Goal: Information Seeking & Learning: Find specific fact

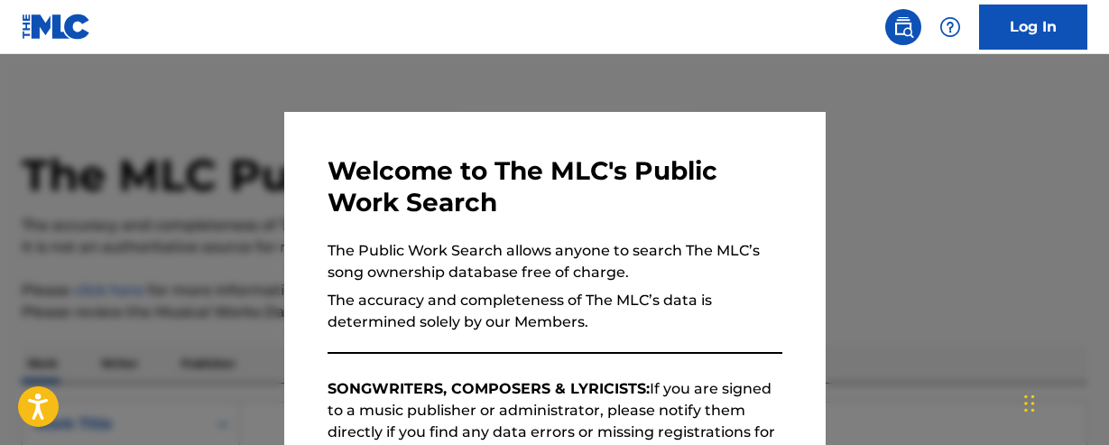
click at [930, 224] on div at bounding box center [554, 276] width 1109 height 445
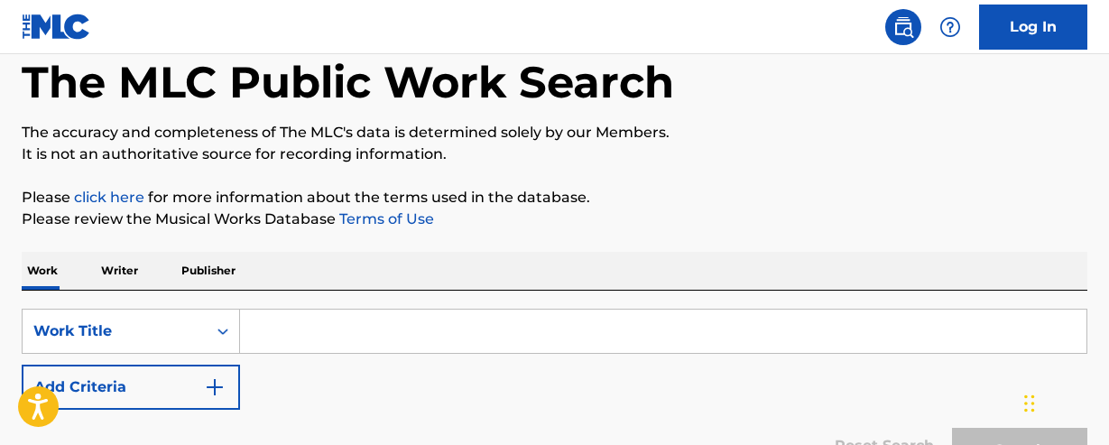
scroll to position [106, 0]
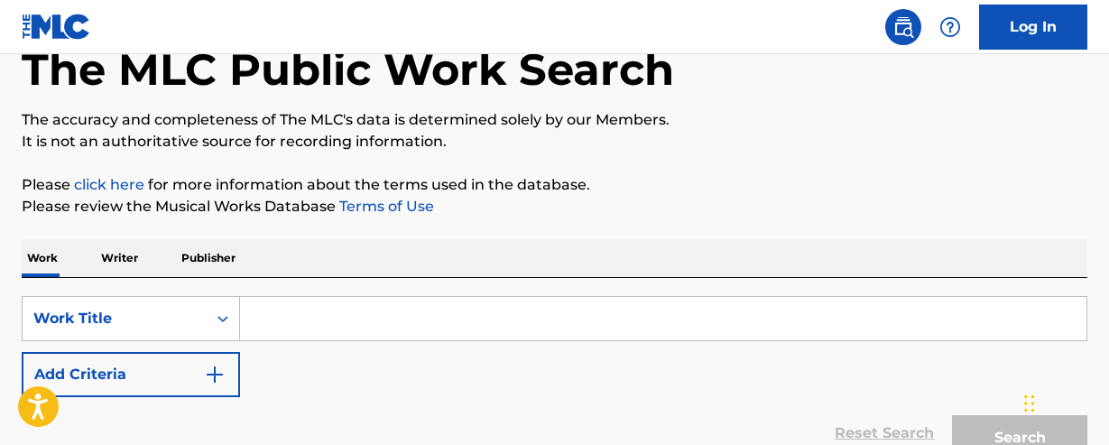
click at [398, 326] on input "Search Form" at bounding box center [663, 318] width 847 height 43
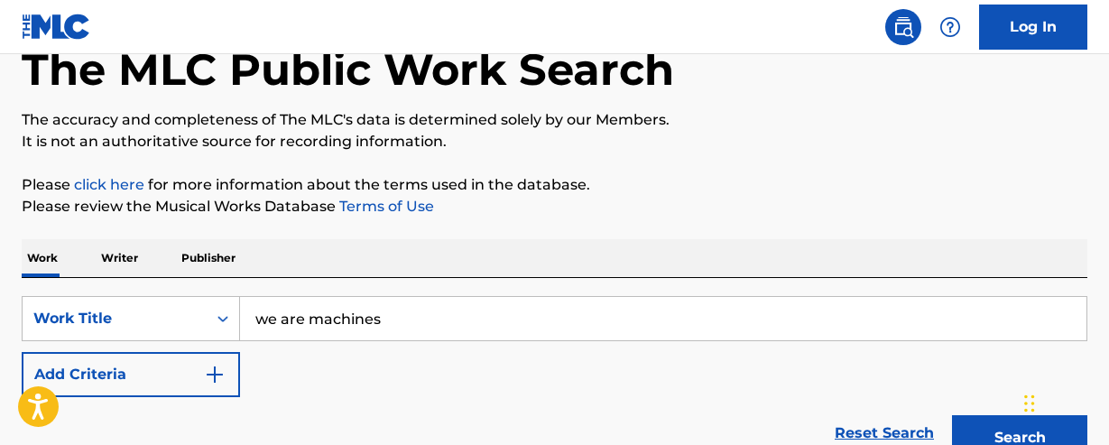
type input "we are machines"
click at [361, 383] on div "SearchWithCriteria7ea5c962-bdc9-4036-b22f-578a911e6891 Work Title we are machin…" at bounding box center [555, 346] width 1066 height 101
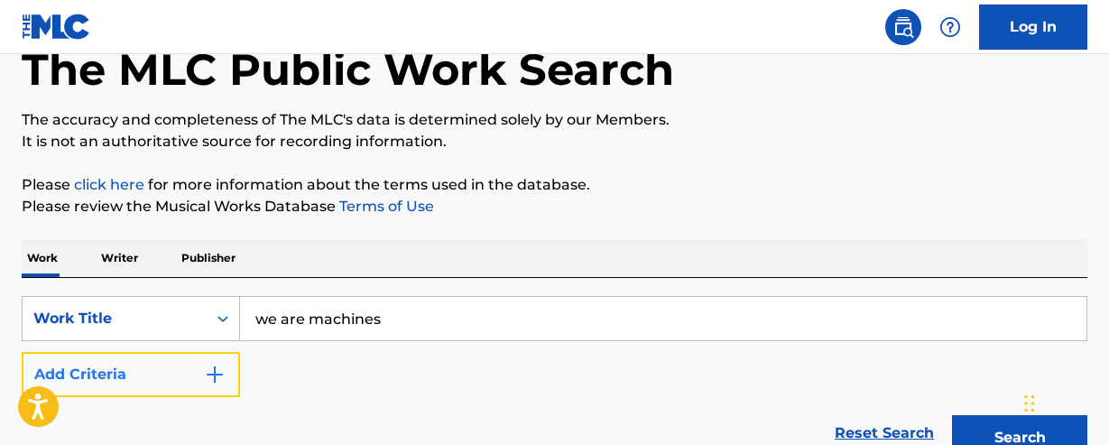
click at [228, 368] on button "Add Criteria" at bounding box center [131, 374] width 218 height 45
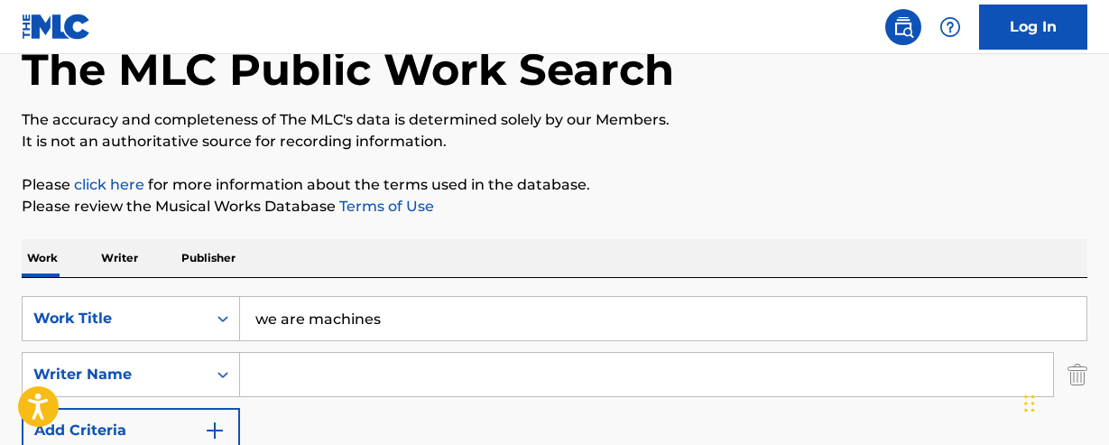
click at [304, 371] on input "Search Form" at bounding box center [646, 374] width 813 height 43
type input "darlow"
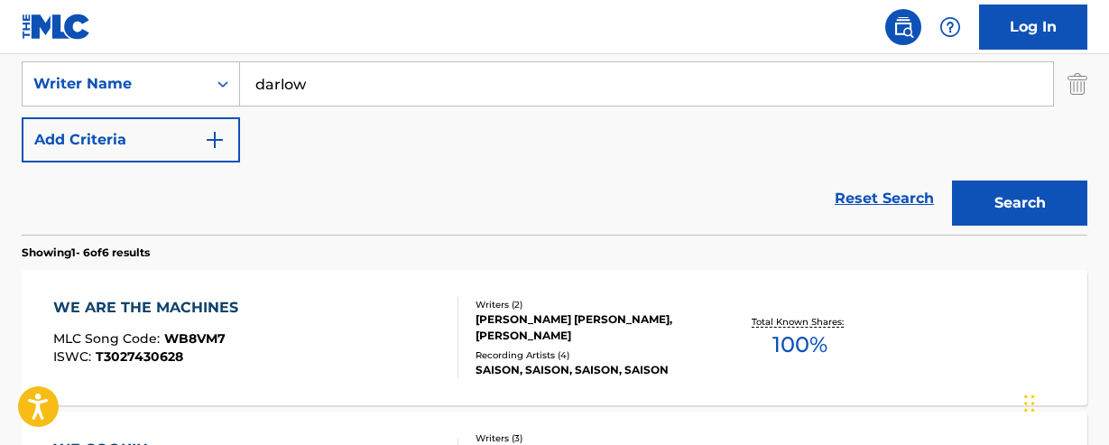
scroll to position [400, 0]
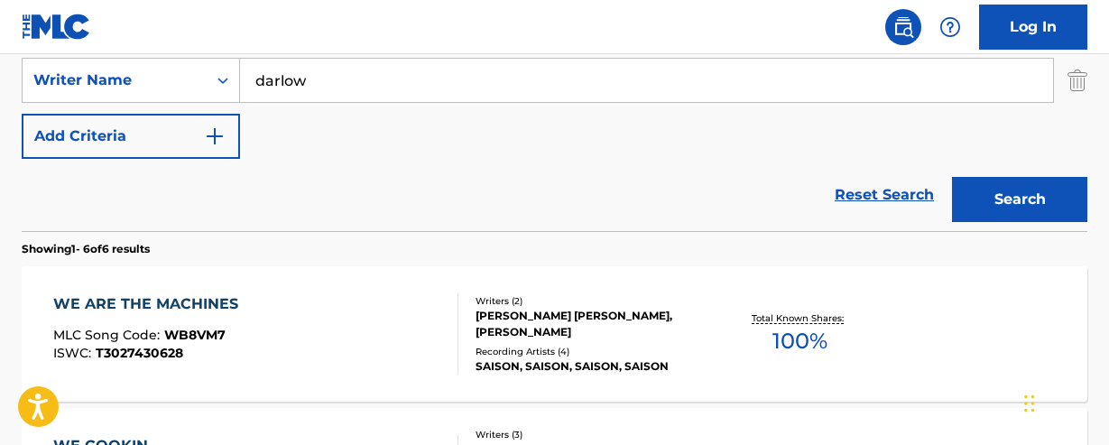
click at [210, 299] on div "WE ARE THE MACHINES" at bounding box center [150, 304] width 194 height 22
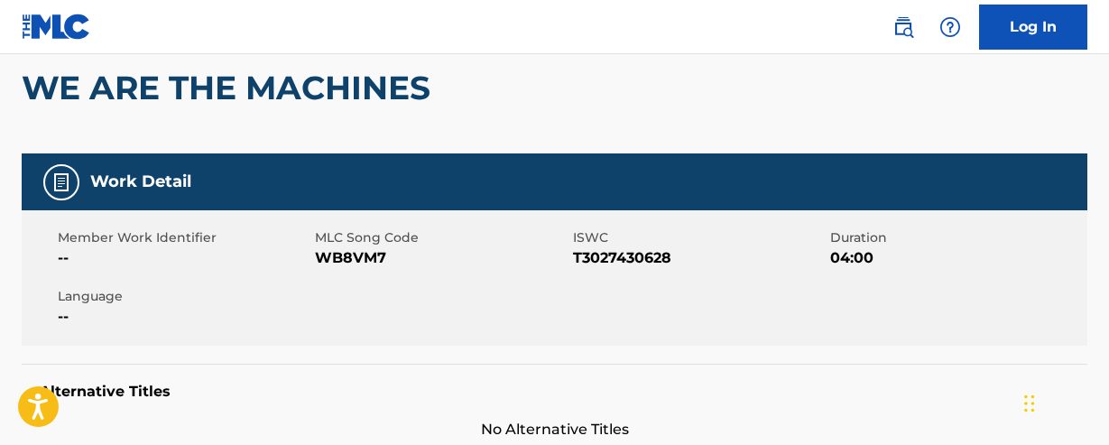
scroll to position [165, 0]
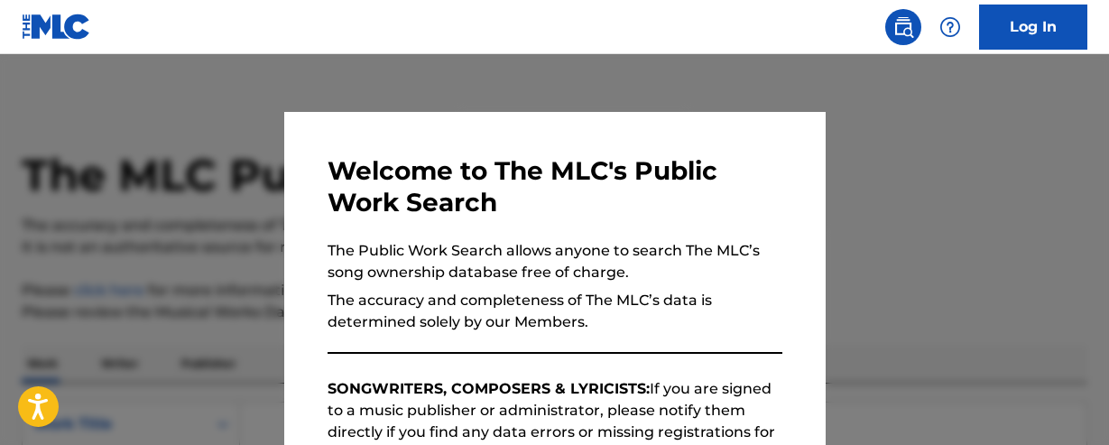
click at [887, 167] on div at bounding box center [554, 276] width 1109 height 445
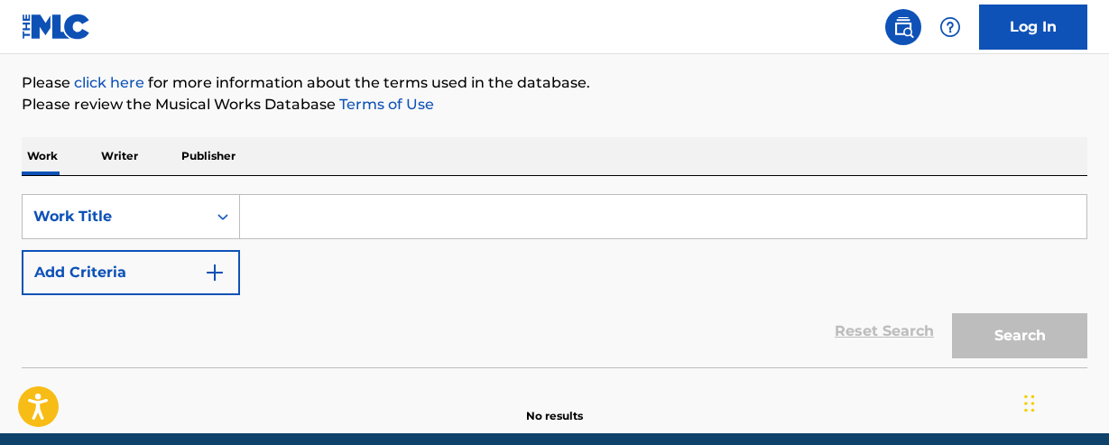
scroll to position [220, 0]
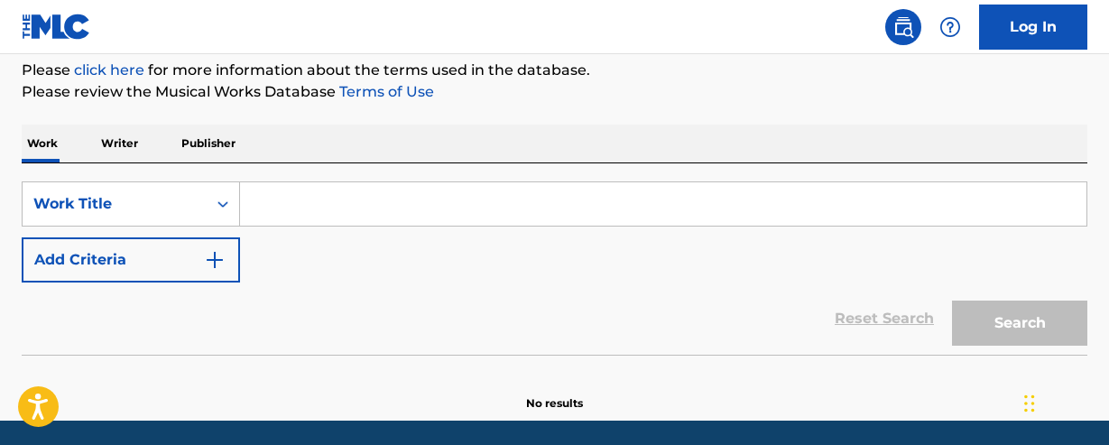
click at [514, 209] on input "Search Form" at bounding box center [663, 203] width 847 height 43
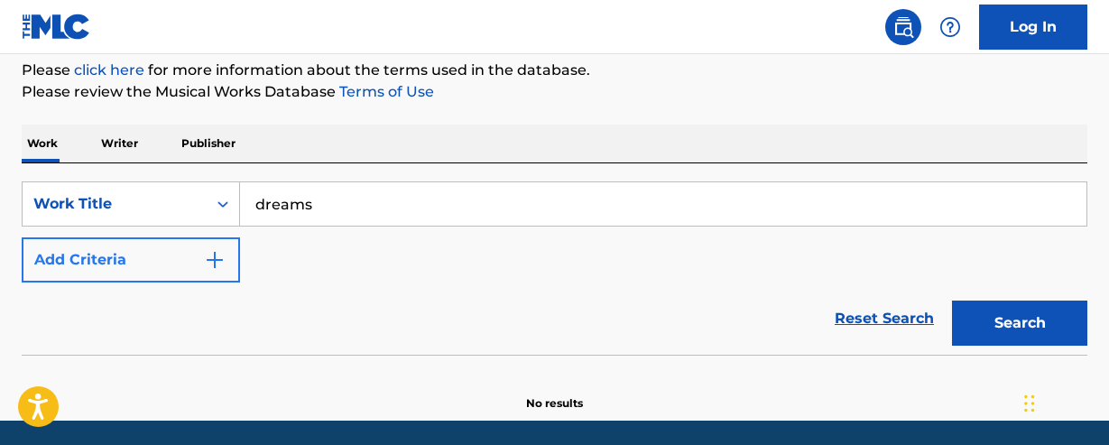
type input "dreams"
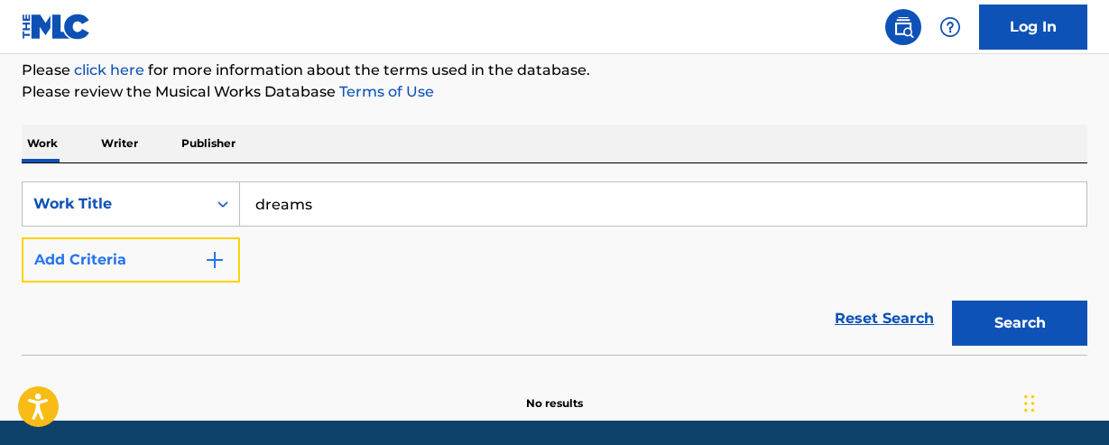
click at [219, 258] on img "Search Form" at bounding box center [215, 260] width 22 height 22
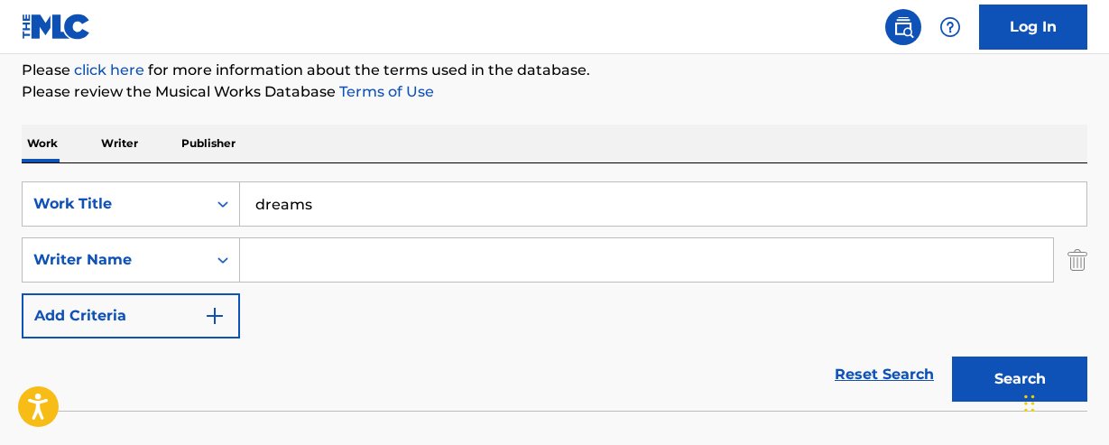
click at [303, 260] on input "Search Form" at bounding box center [646, 259] width 813 height 43
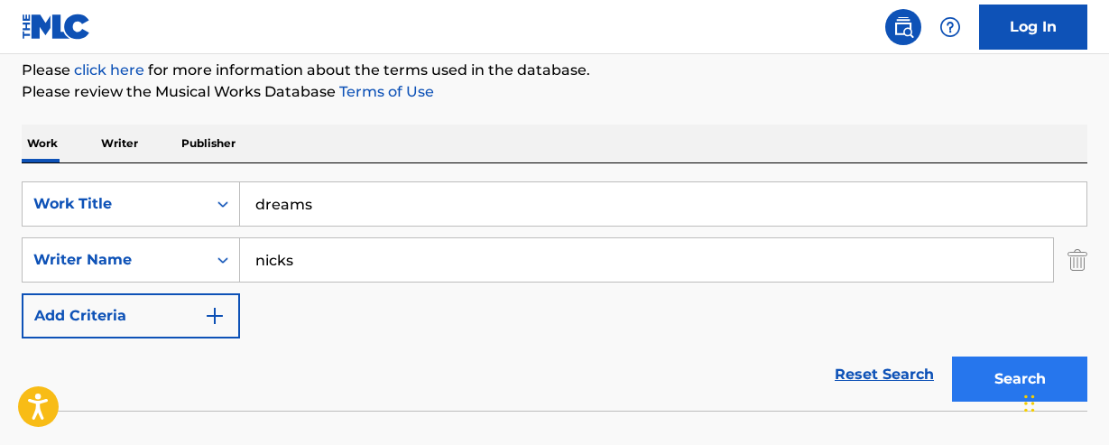
type input "nicks"
click at [974, 363] on button "Search" at bounding box center [1019, 379] width 135 height 45
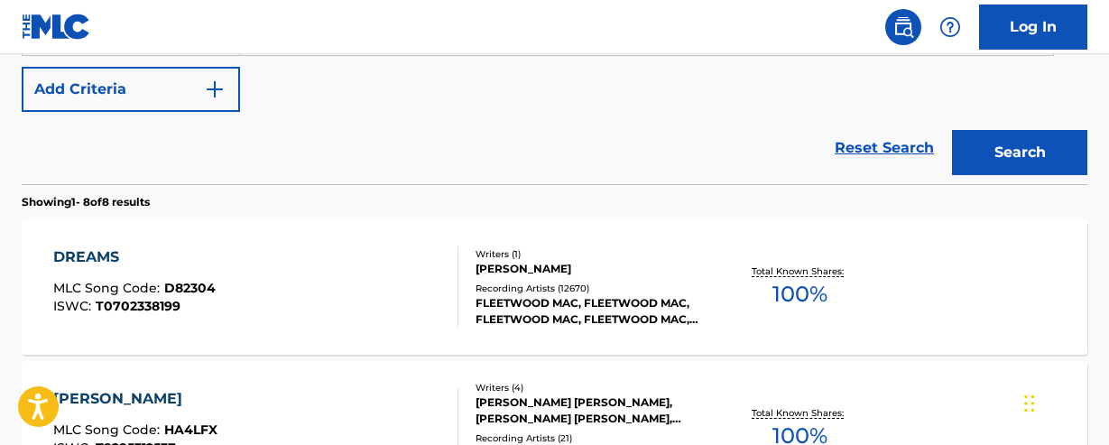
scroll to position [448, 0]
click at [187, 273] on div "DREAMS MLC Song Code : D82304 ISWC : T0702338199" at bounding box center [134, 286] width 162 height 81
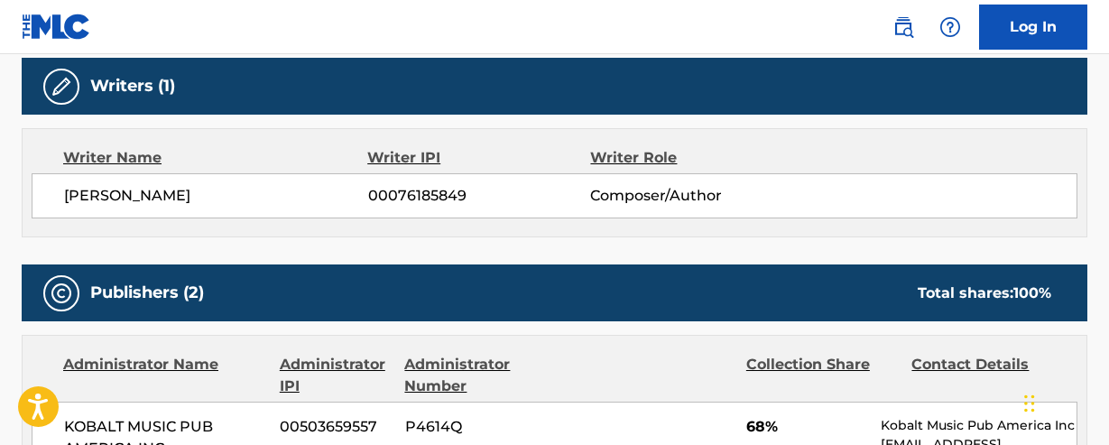
scroll to position [1320, 0]
